Goal: Task Accomplishment & Management: Complete application form

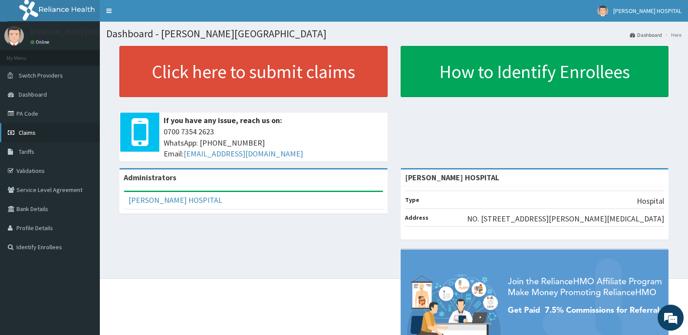
click at [23, 130] on span "Claims" at bounding box center [27, 133] width 17 height 8
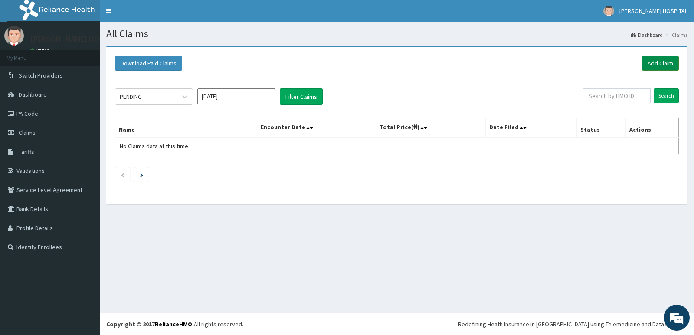
click at [671, 64] on link "Add Claim" at bounding box center [660, 63] width 37 height 15
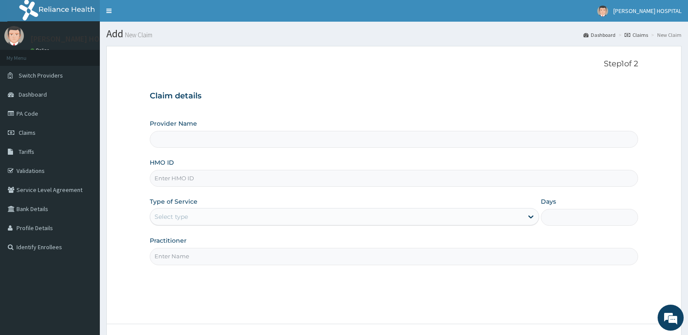
type input "[PERSON_NAME] HOSPITAL"
click at [198, 179] on input "HMO ID" at bounding box center [394, 178] width 488 height 17
paste input "WEW/10006/D"
type input "WEW/10006/D"
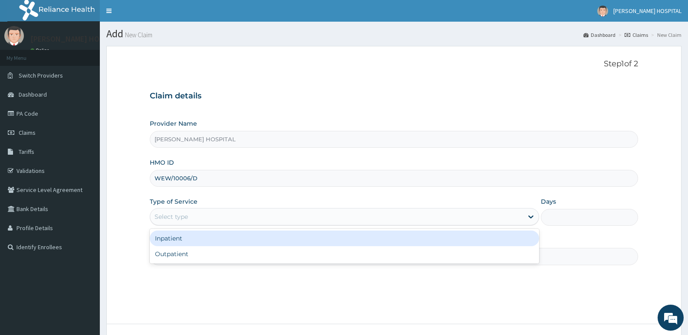
click at [209, 215] on div "Select type" at bounding box center [336, 217] width 372 height 14
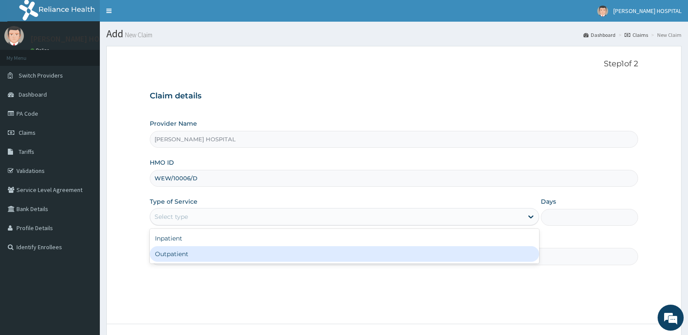
click at [203, 253] on div "Outpatient" at bounding box center [344, 254] width 389 height 16
type input "1"
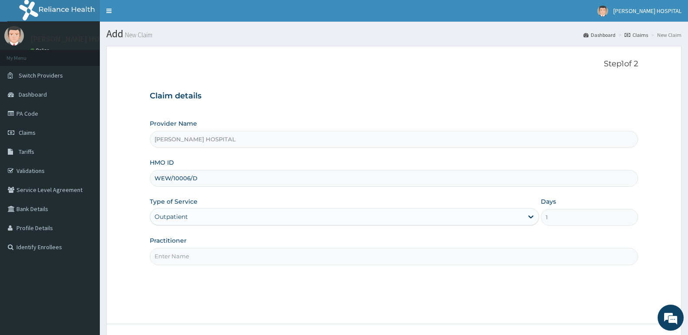
click at [353, 258] on input "Practitioner" at bounding box center [394, 256] width 488 height 17
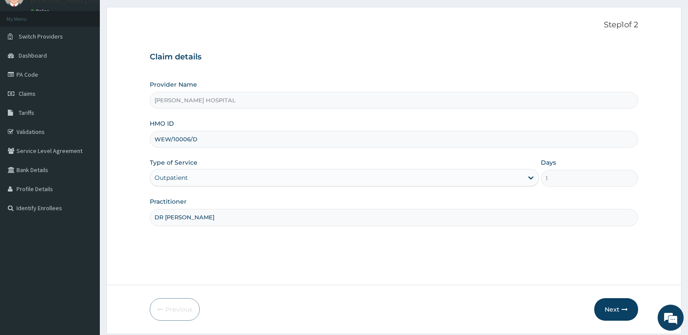
scroll to position [67, 0]
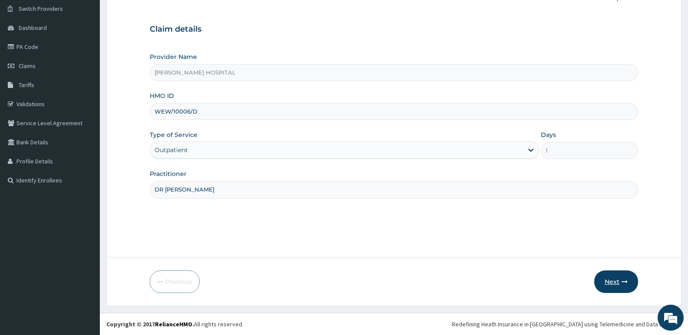
type input "DR AGBEDEH"
click at [612, 282] on button "Next" at bounding box center [616, 282] width 44 height 23
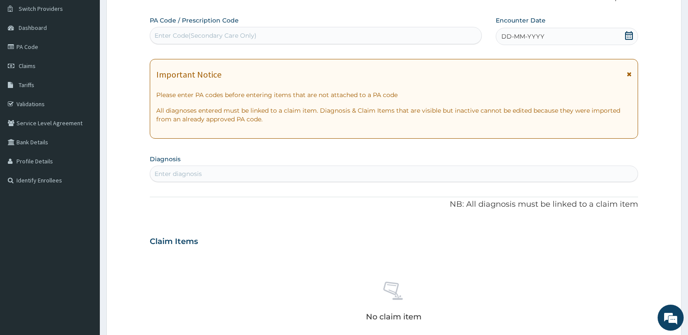
click at [627, 36] on icon at bounding box center [628, 35] width 9 height 9
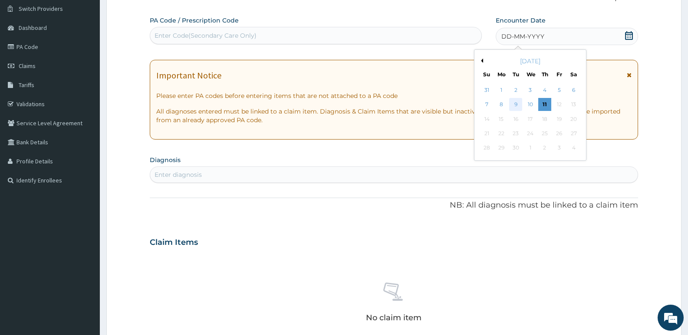
click at [514, 106] on div "9" at bounding box center [515, 104] width 13 height 13
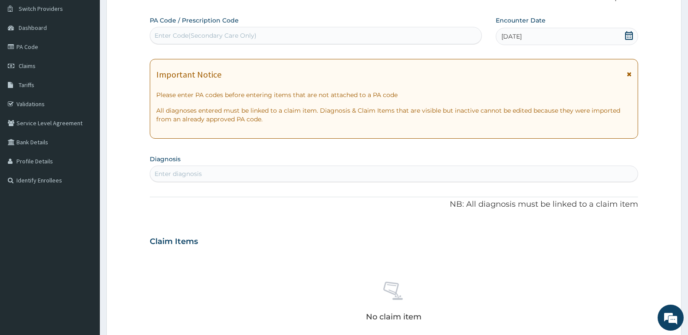
click at [285, 39] on div "Enter Code(Secondary Care Only)" at bounding box center [315, 36] width 331 height 14
paste input "PA/B879FA"
type input "PA/B879FA"
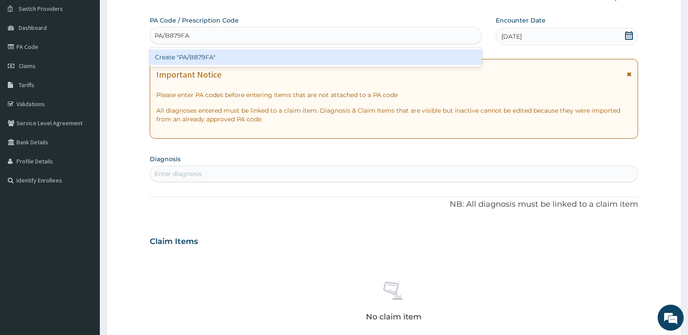
click at [188, 54] on div "Create "PA/B879FA"" at bounding box center [316, 57] width 332 height 16
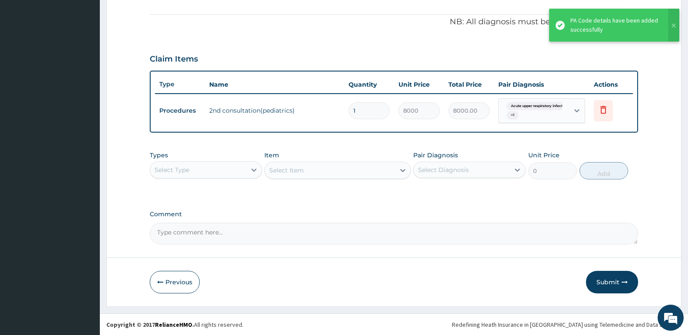
scroll to position [253, 0]
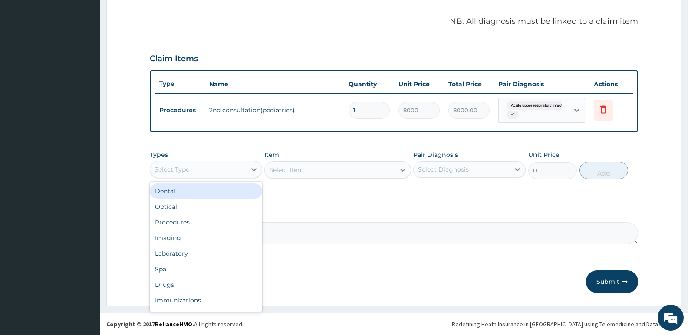
click at [212, 171] on div "Select Type" at bounding box center [198, 170] width 96 height 14
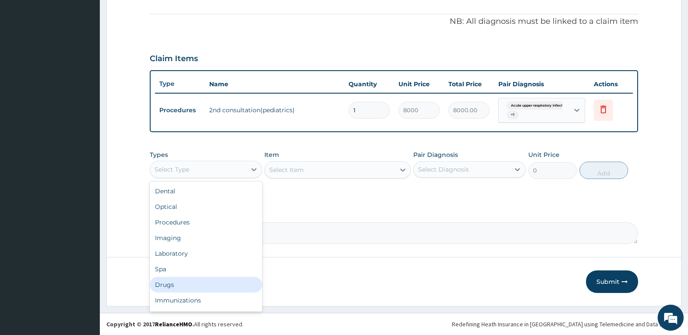
click at [166, 287] on div "Drugs" at bounding box center [206, 285] width 112 height 16
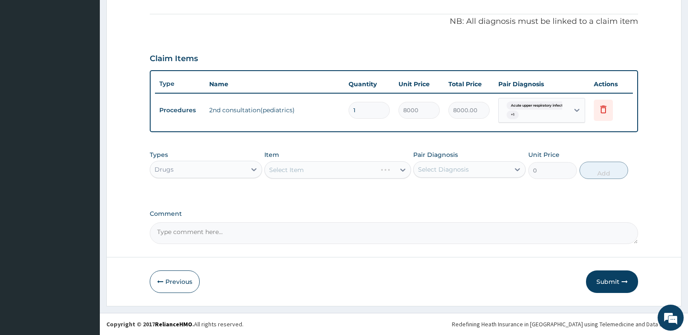
click at [287, 176] on div "Select Item" at bounding box center [337, 169] width 146 height 17
click at [279, 169] on div "Select Item" at bounding box center [337, 169] width 146 height 17
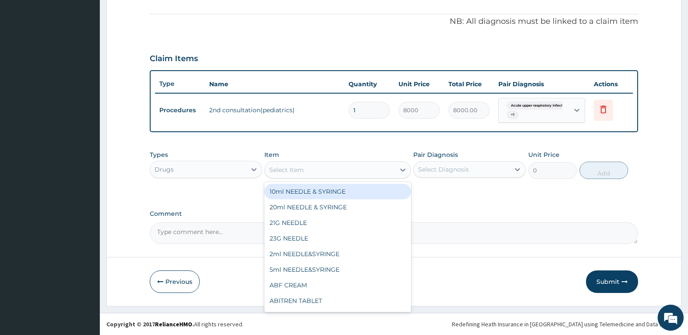
click at [292, 173] on div "Select Item" at bounding box center [286, 170] width 35 height 9
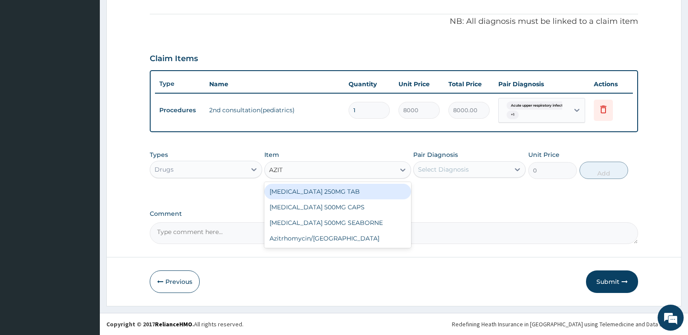
type input "AZITH"
click at [303, 189] on div "AZITHROMYCIN 250MG TAB" at bounding box center [337, 192] width 146 height 16
type input "132.3"
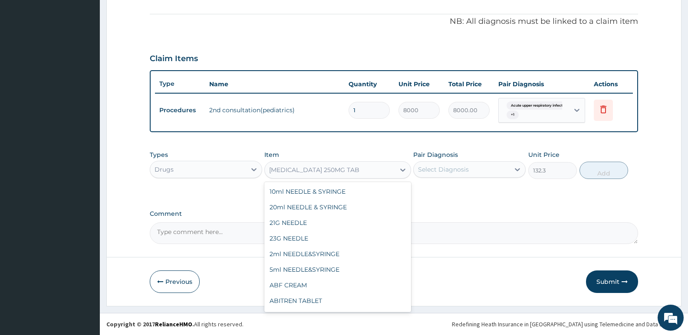
click at [353, 170] on div "AZITHROMYCIN 250MG TAB" at bounding box center [314, 170] width 90 height 9
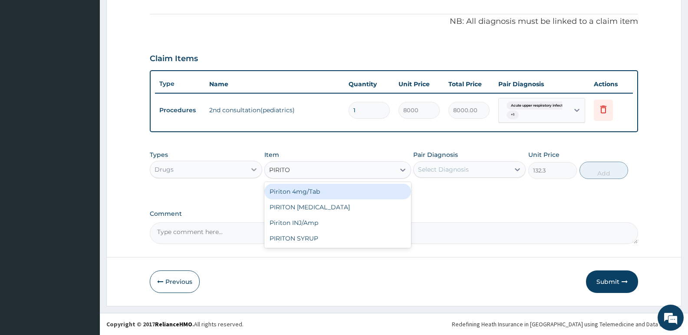
type input "PIRITON"
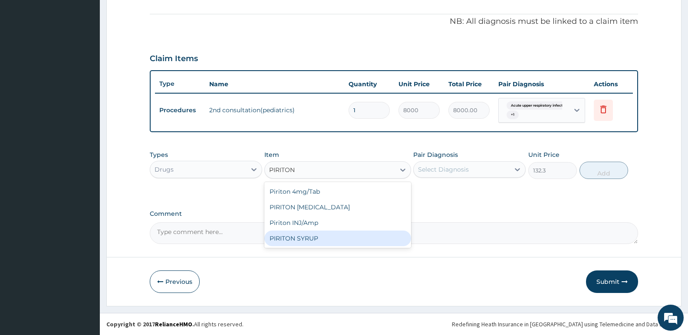
click at [322, 238] on div "PIRITON SYRUP" at bounding box center [337, 239] width 146 height 16
type input "504"
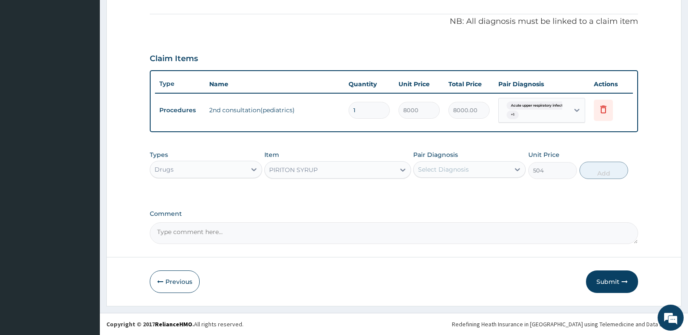
click at [425, 171] on div "Select Diagnosis" at bounding box center [443, 169] width 51 height 9
click at [421, 194] on input "checkbox" at bounding box center [421, 192] width 6 height 6
checkbox input "true"
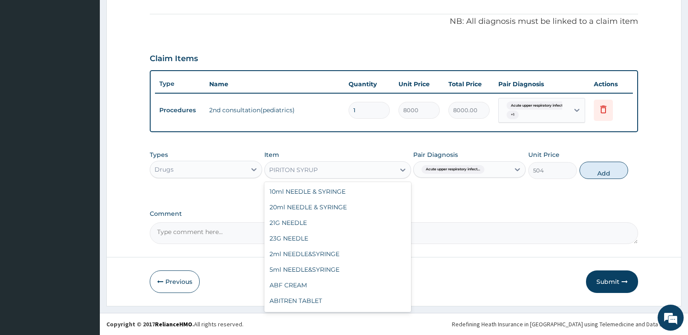
click at [313, 174] on div "PIRITON SYRUP" at bounding box center [293, 170] width 49 height 9
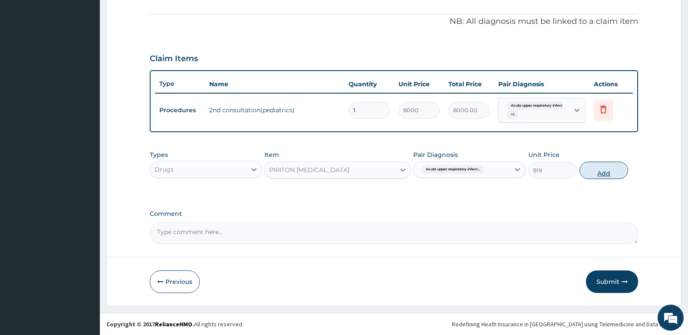
click at [597, 171] on button "Add" at bounding box center [603, 170] width 49 height 17
type input "0"
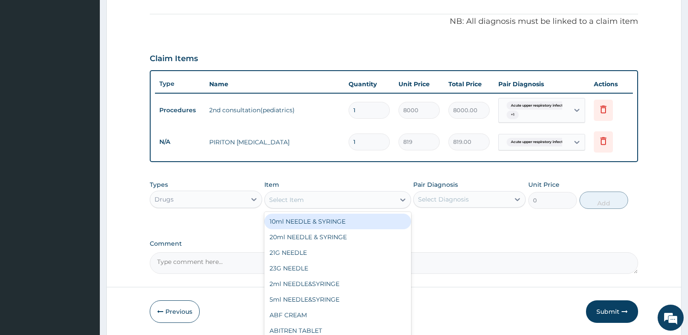
click at [283, 203] on div "Select Item" at bounding box center [286, 200] width 35 height 9
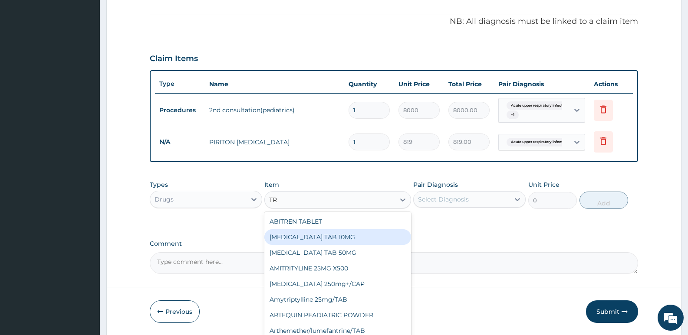
type input "T"
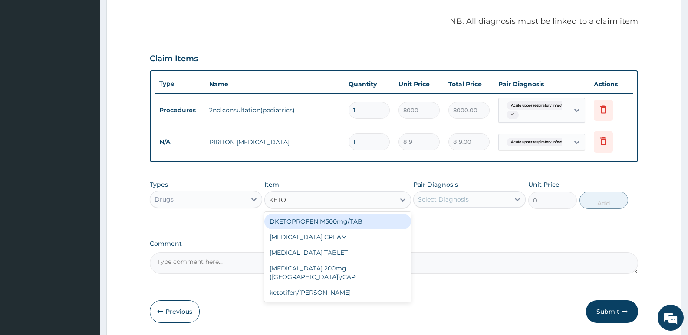
type input "KETOC"
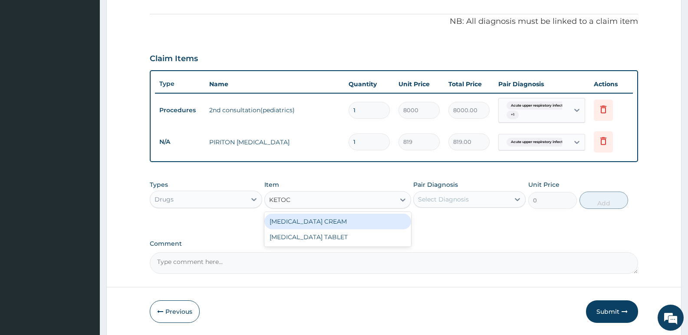
click at [292, 222] on div "KETOCONAZOLE CREAM" at bounding box center [337, 222] width 146 height 16
type input "226.8"
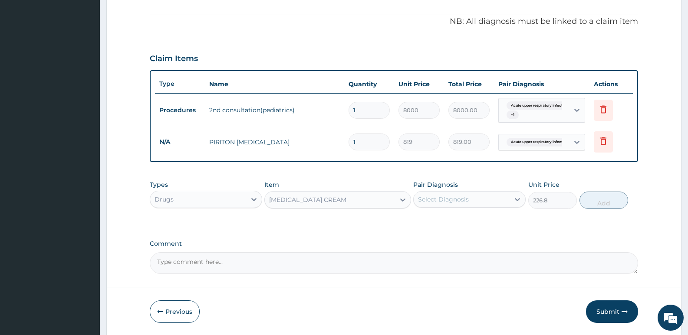
click at [457, 199] on div "Select Diagnosis" at bounding box center [443, 199] width 51 height 9
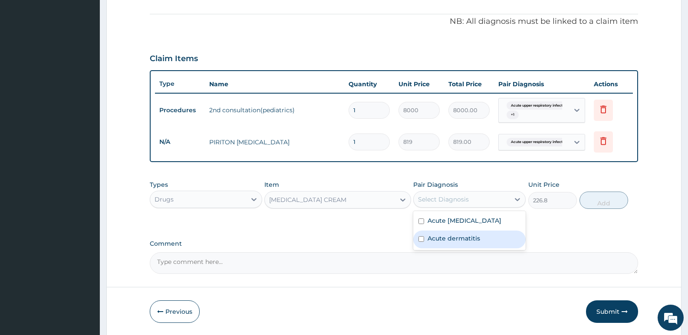
click at [422, 242] on input "checkbox" at bounding box center [421, 239] width 6 height 6
checkbox input "true"
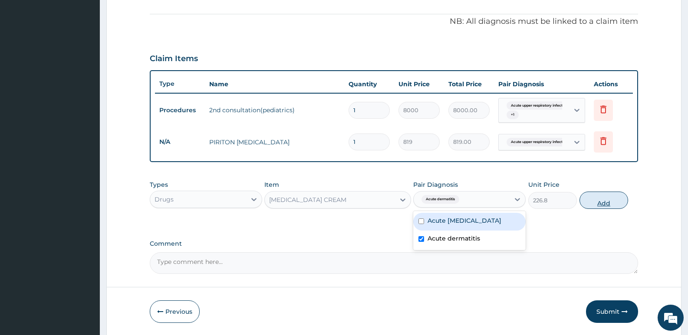
click at [596, 204] on button "Add" at bounding box center [603, 200] width 49 height 17
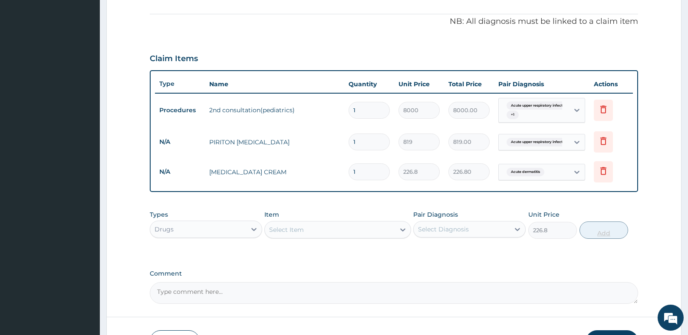
type input "0"
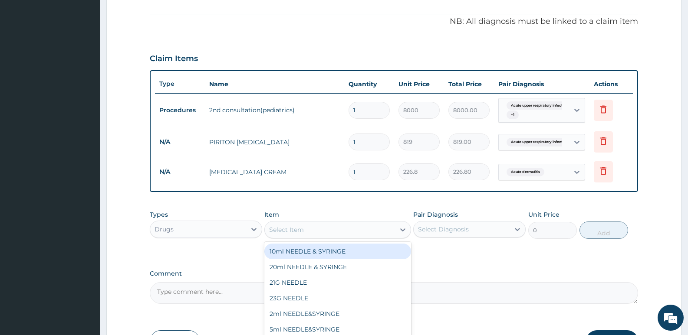
click at [292, 229] on div "Select Item" at bounding box center [286, 230] width 35 height 9
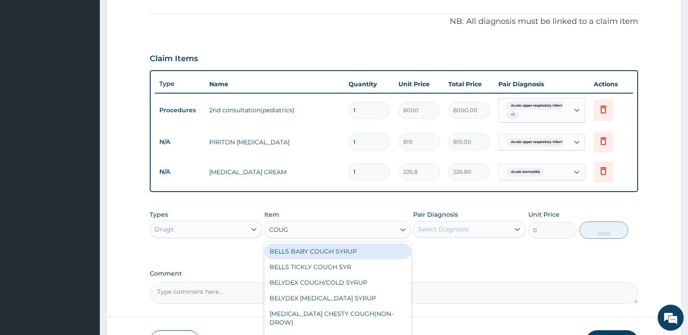
type input "COUGH"
click at [305, 251] on div "BELLS BABY COUGH SYRUP" at bounding box center [337, 252] width 146 height 16
type input "882"
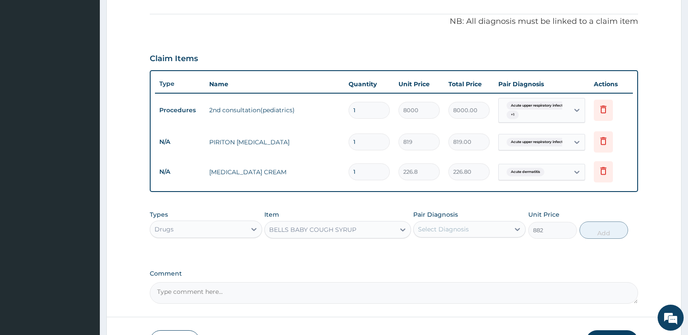
click at [463, 228] on div "Select Diagnosis" at bounding box center [443, 229] width 51 height 9
click at [419, 254] on input "checkbox" at bounding box center [421, 252] width 6 height 6
checkbox input "true"
click at [594, 232] on button "Add" at bounding box center [603, 230] width 49 height 17
type input "0"
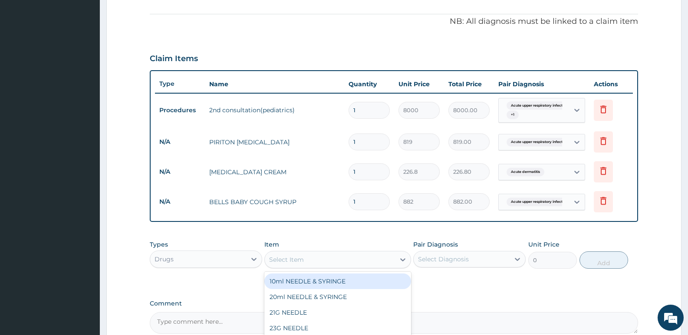
click at [310, 262] on div "Select Item" at bounding box center [330, 260] width 130 height 14
type input "ZINC"
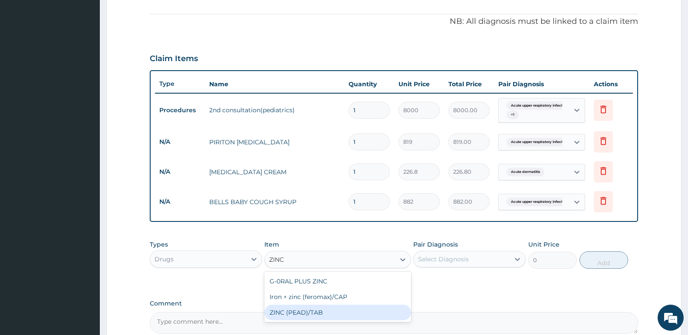
click at [304, 313] on div "ZINC (PEAD)/TAB" at bounding box center [337, 313] width 146 height 16
type input "75.6"
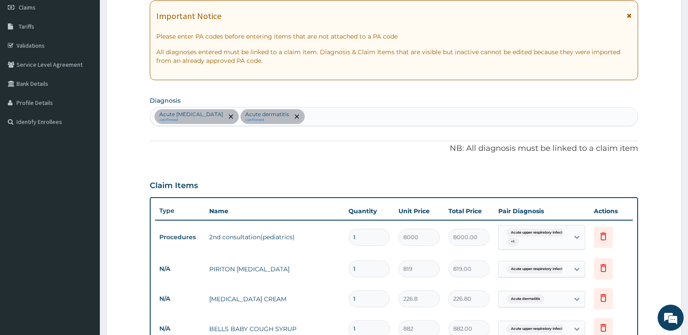
scroll to position [123, 0]
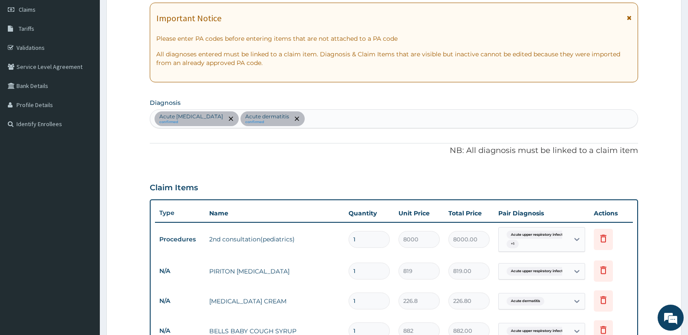
click at [344, 124] on div "Acute upper respiratory infection confirmed Acute dermatitis confirmed" at bounding box center [393, 119] width 487 height 18
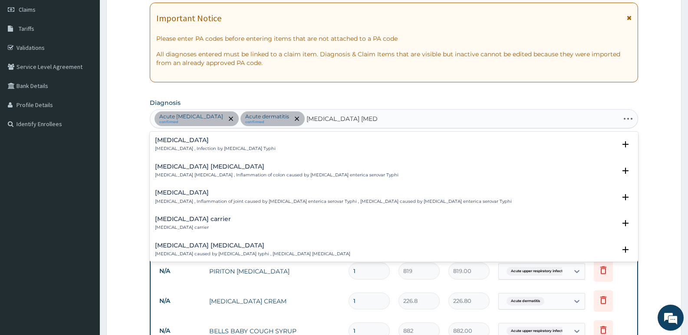
type input "SALMONELLA GASTROE"
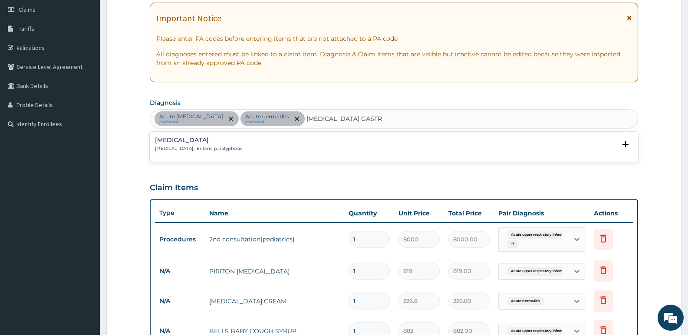
click at [274, 137] on div "Salmonella gastroenteritis Salmonella gastroenteritis , Enteric paratyphosis" at bounding box center [394, 144] width 478 height 15
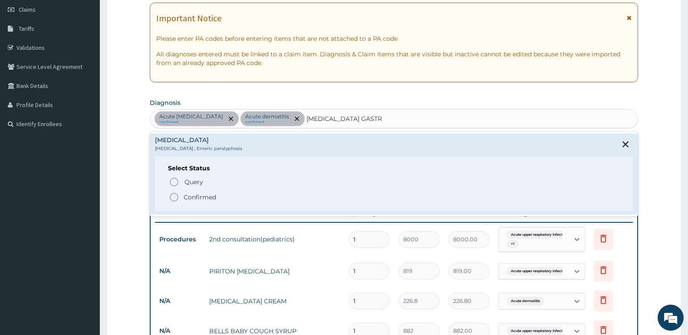
click at [173, 198] on icon "status option filled" at bounding box center [174, 197] width 10 height 10
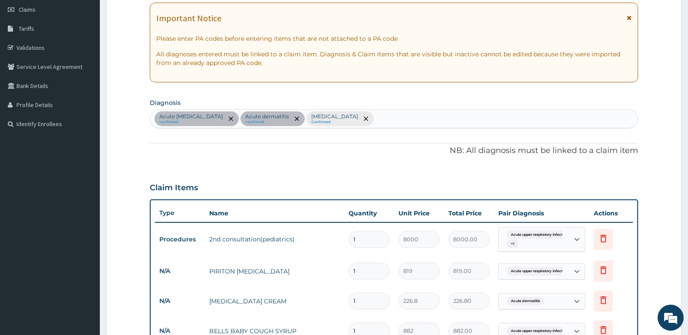
scroll to position [342, 0]
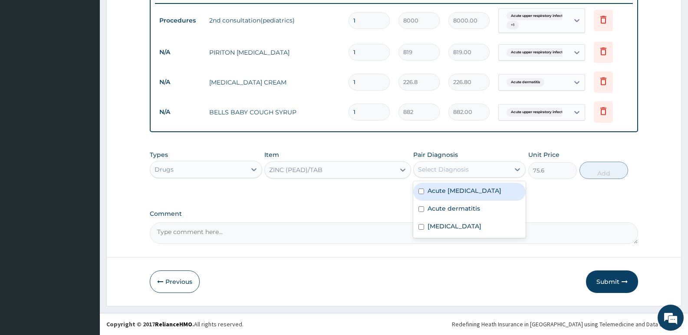
click at [485, 169] on div "Select Diagnosis" at bounding box center [461, 170] width 96 height 14
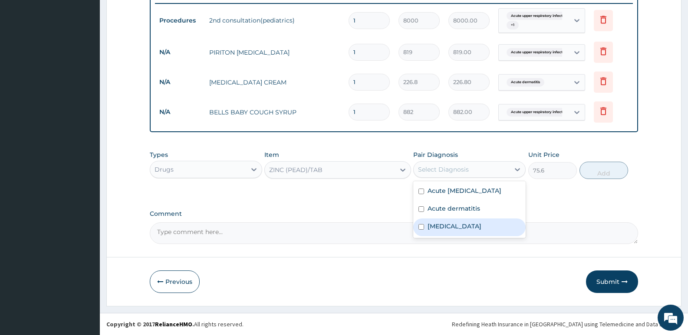
click at [418, 234] on div "Salmonella gastroenteritis" at bounding box center [469, 228] width 112 height 18
checkbox input "true"
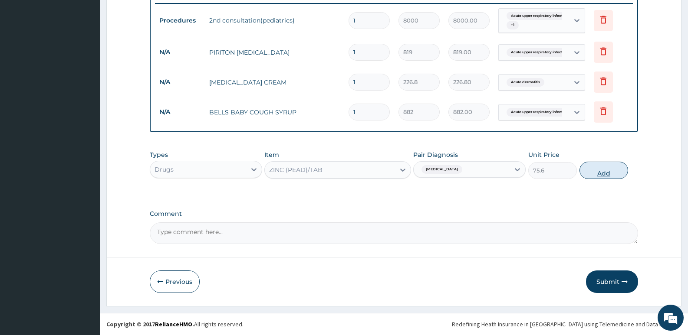
click at [597, 167] on button "Add" at bounding box center [603, 170] width 49 height 17
type input "0"
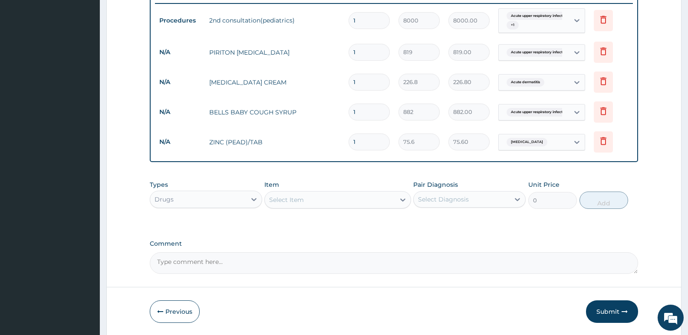
type input "10"
type input "756.00"
type input "10"
click at [419, 236] on div "PA Code / Prescription Code PA/B879FA Encounter Date 11-09-2025 Important Notic…" at bounding box center [394, 8] width 488 height 534
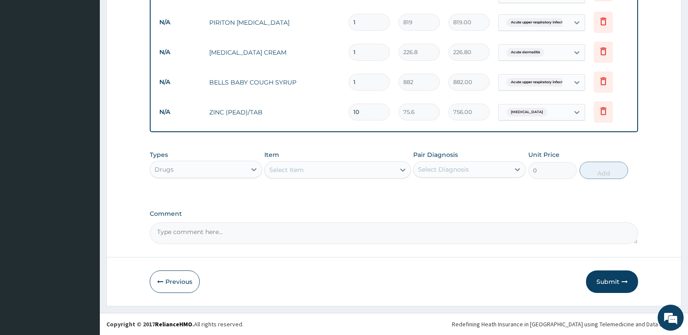
click at [610, 278] on button "Submit" at bounding box center [612, 282] width 52 height 23
